Goal: Navigation & Orientation: Find specific page/section

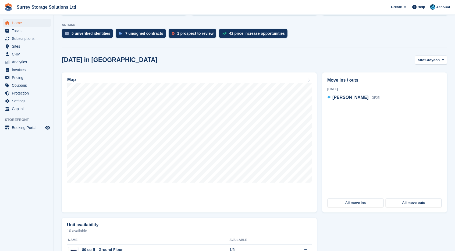
scroll to position [108, 0]
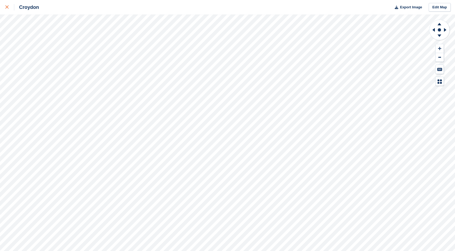
click at [9, 5] on div at bounding box center [9, 7] width 9 height 6
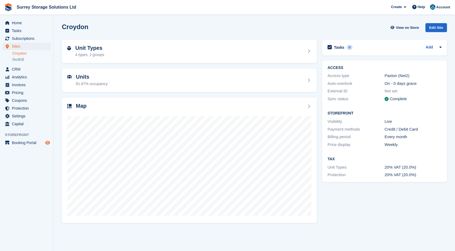
click at [46, 143] on icon "Preview store" at bounding box center [47, 142] width 5 height 4
click at [36, 92] on span "Pricing" at bounding box center [28, 93] width 32 height 8
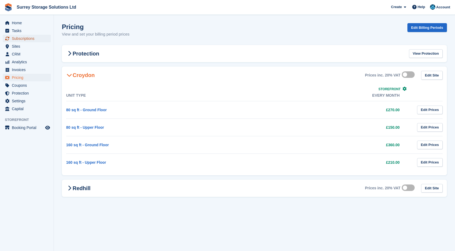
click at [30, 40] on span "Subscriptions" at bounding box center [28, 39] width 32 height 8
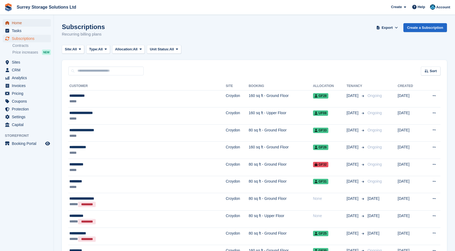
click at [33, 26] on span "Home" at bounding box center [28, 23] width 32 height 8
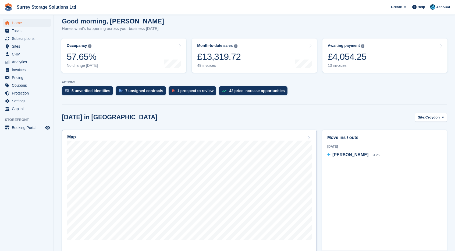
scroll to position [54, 0]
